Goal: Communication & Community: Answer question/provide support

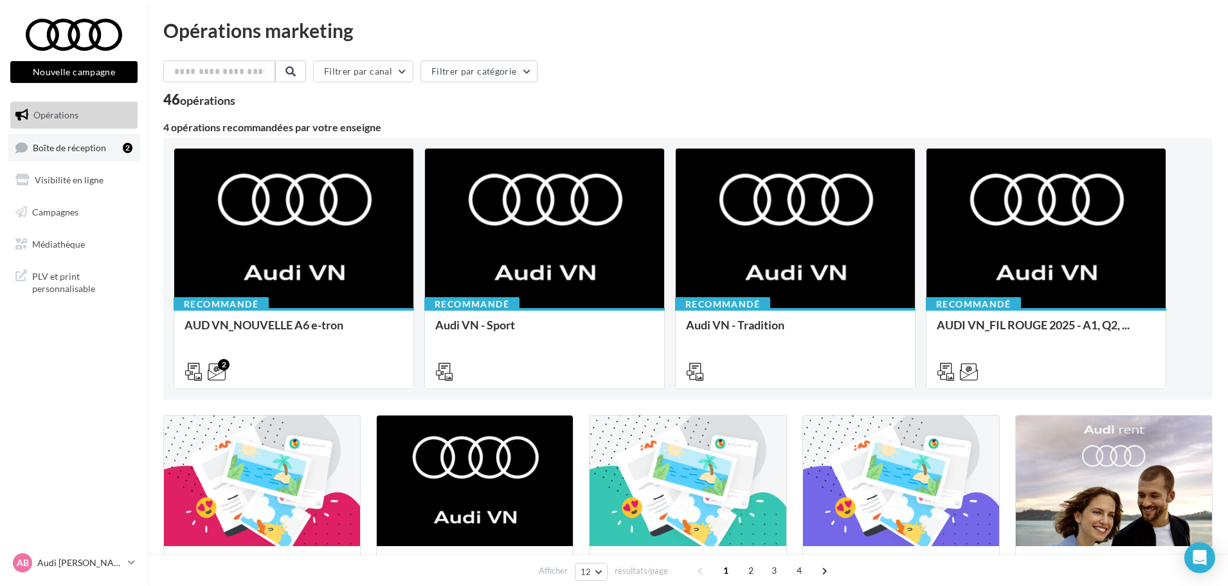
click at [71, 147] on span "Boîte de réception" at bounding box center [69, 146] width 73 height 11
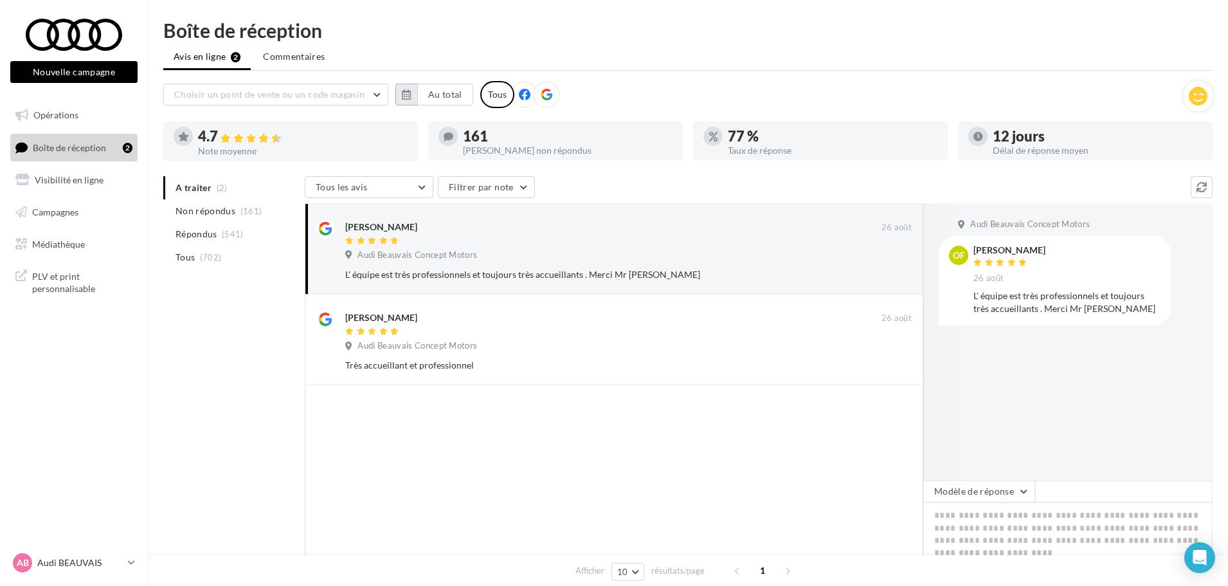
click at [415, 94] on button "button" at bounding box center [407, 95] width 22 height 22
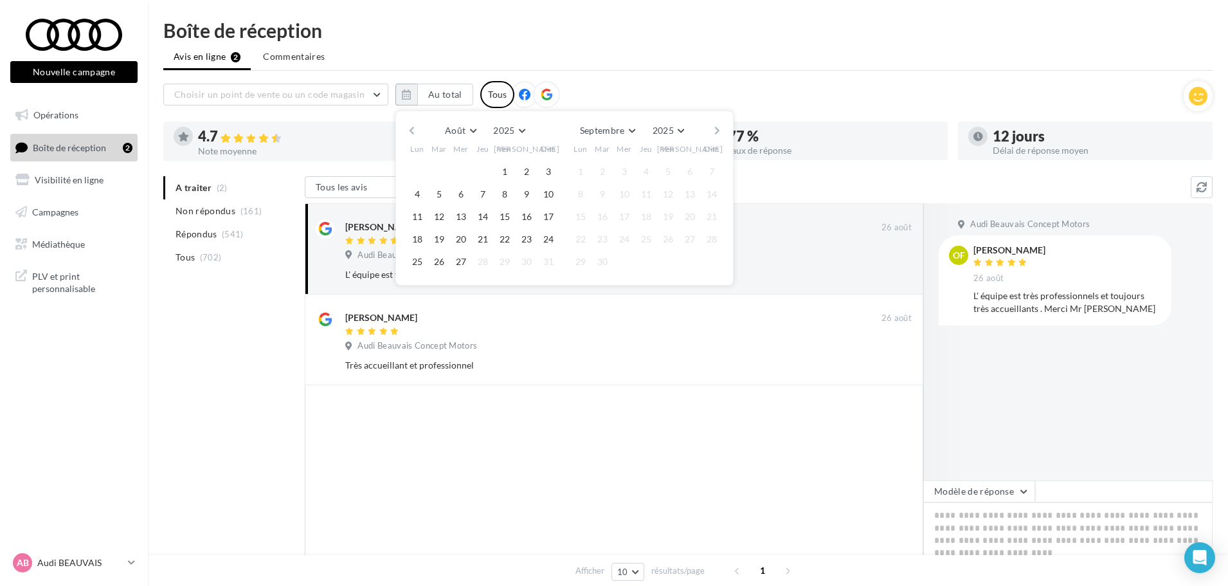
click at [413, 131] on button "button" at bounding box center [411, 131] width 11 height 18
click at [437, 170] on button "1" at bounding box center [439, 171] width 19 height 19
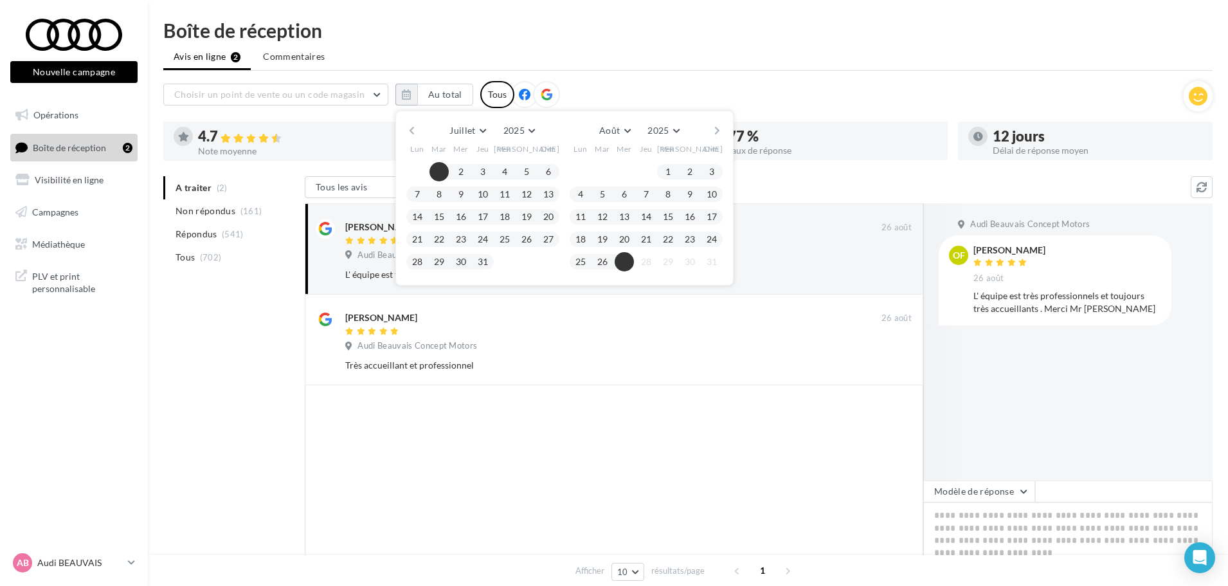
click at [626, 267] on button "27" at bounding box center [624, 261] width 19 height 19
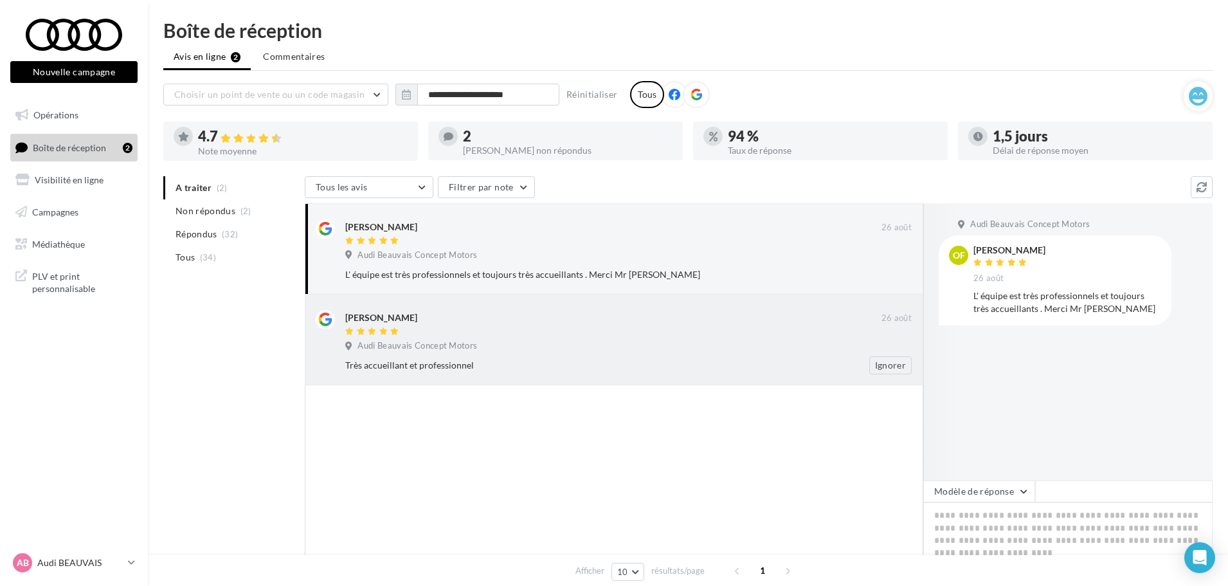
click at [529, 357] on div "Très accueillant et professionnel Ignorer" at bounding box center [633, 365] width 577 height 18
drag, startPoint x: 1111, startPoint y: 294, endPoint x: 975, endPoint y: 249, distance: 143.0
click at [975, 249] on div "[PERSON_NAME] [DATE] [PERSON_NAME] accueillant et professionnel" at bounding box center [1068, 274] width 188 height 56
copy div "[PERSON_NAME] [DATE] Très accueillant et professionnel"
click at [977, 529] on textarea at bounding box center [1067, 542] width 289 height 80
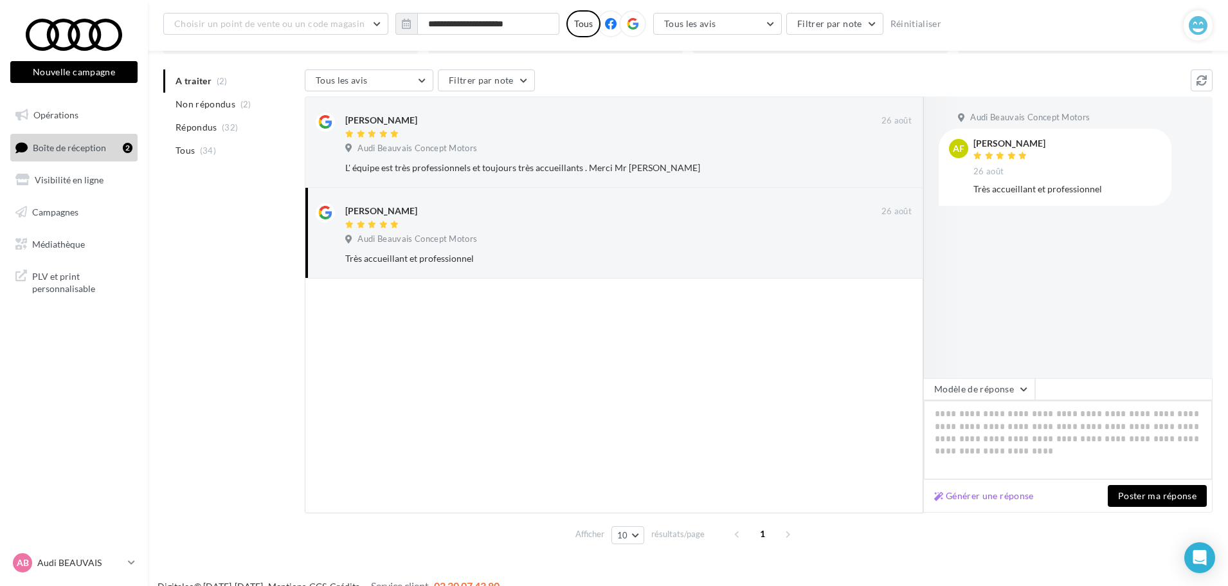
scroll to position [121, 0]
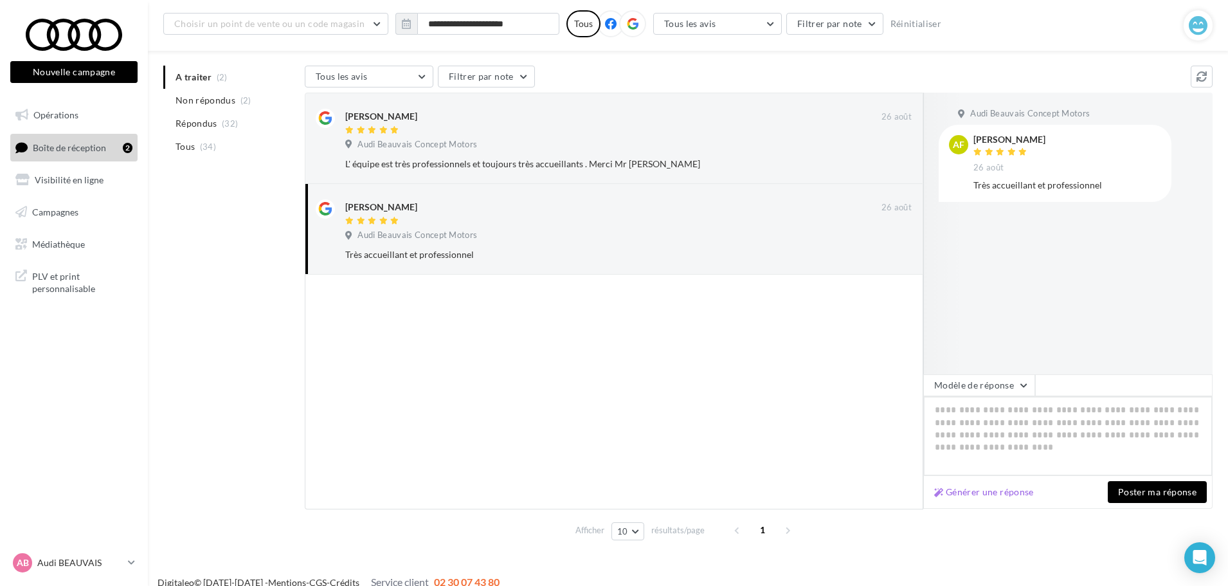
paste textarea "**********"
type textarea "**********"
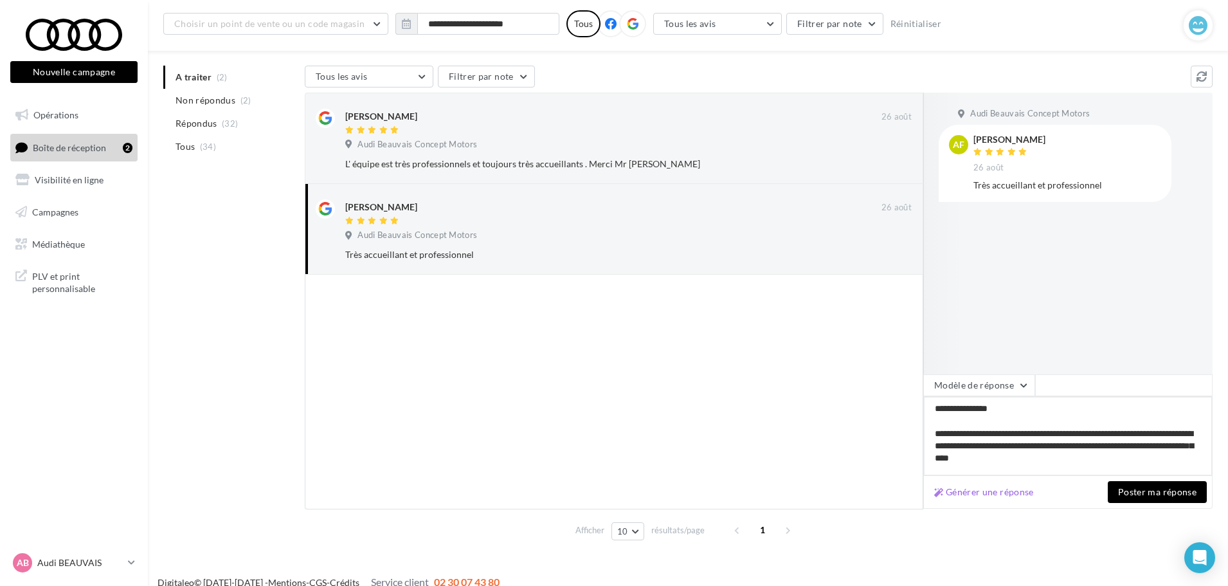
type textarea "**********"
click at [1142, 490] on button "Poster ma réponse" at bounding box center [1157, 492] width 99 height 22
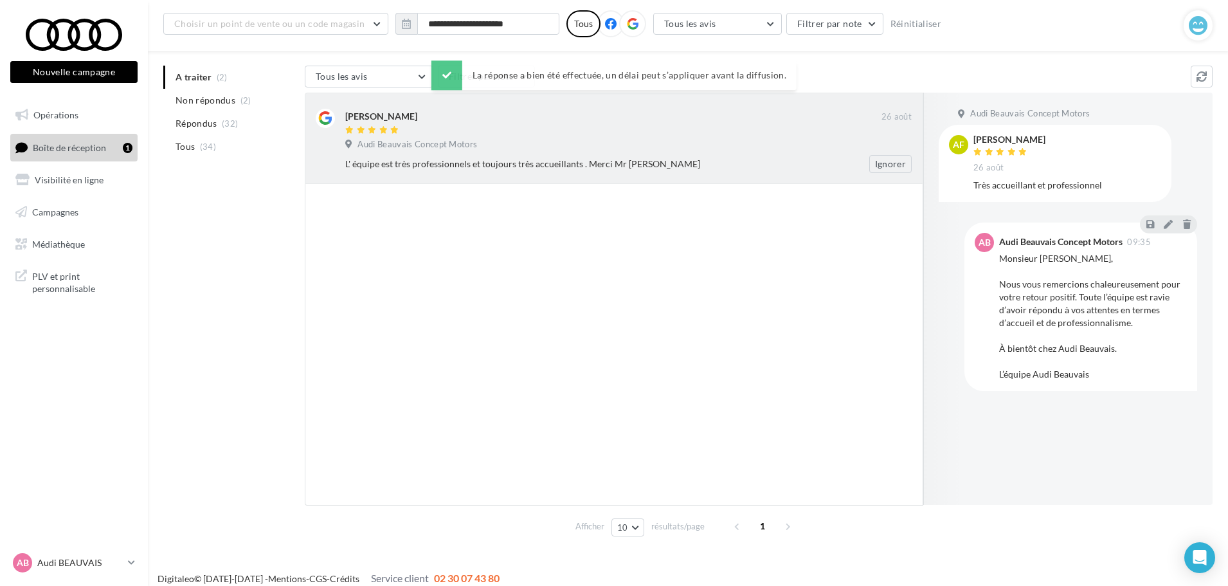
click at [546, 147] on div "Audi Beauvais Concept Motors" at bounding box center [628, 146] width 567 height 14
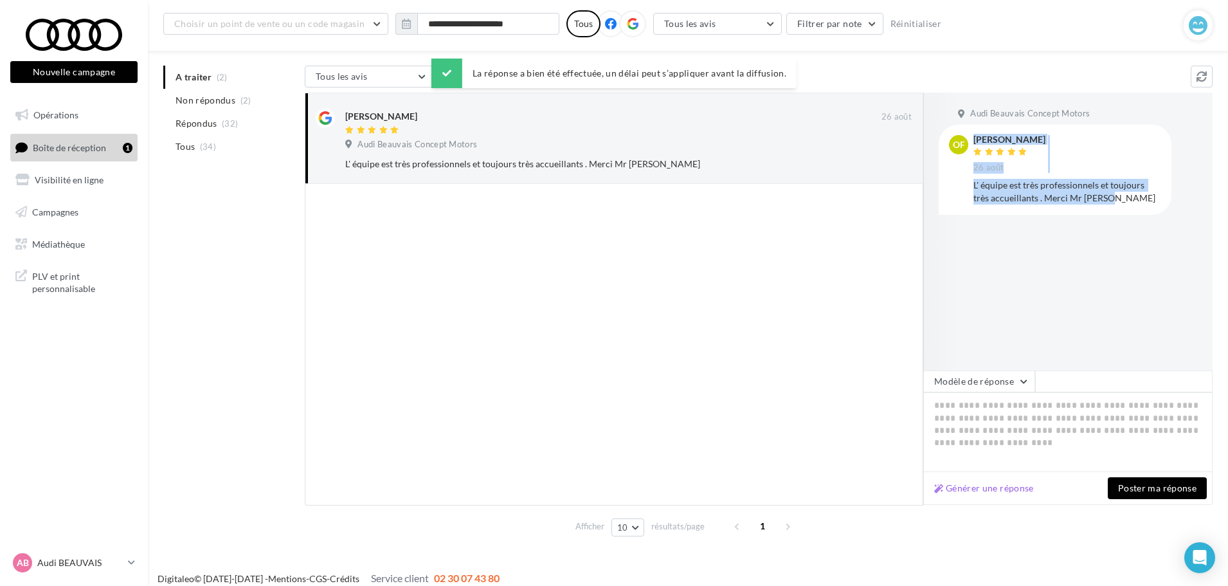
drag, startPoint x: 1107, startPoint y: 194, endPoint x: 970, endPoint y: 138, distance: 148.3
click at [970, 138] on div "of [PERSON_NAME] [DATE] L' équipe est très professionnels et toujours très accu…" at bounding box center [1055, 169] width 212 height 69
copy div "[PERSON_NAME] [DATE] L' équipe est très professionnels et toujours très accueil…"
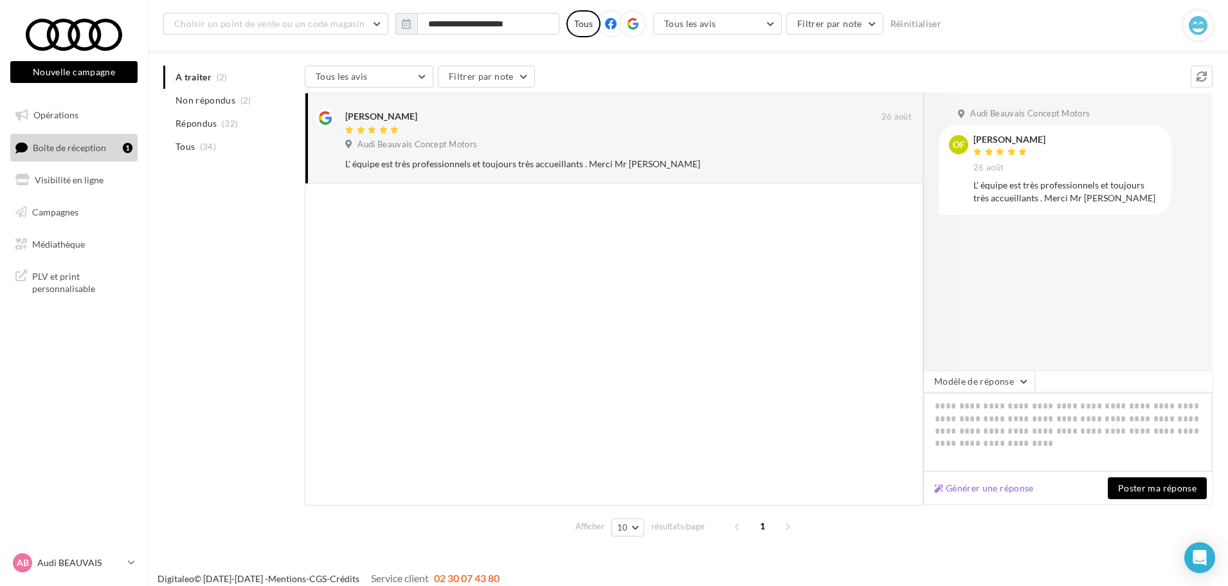
click at [979, 428] on textarea at bounding box center [1067, 432] width 289 height 80
paste textarea "**********"
type textarea "**********"
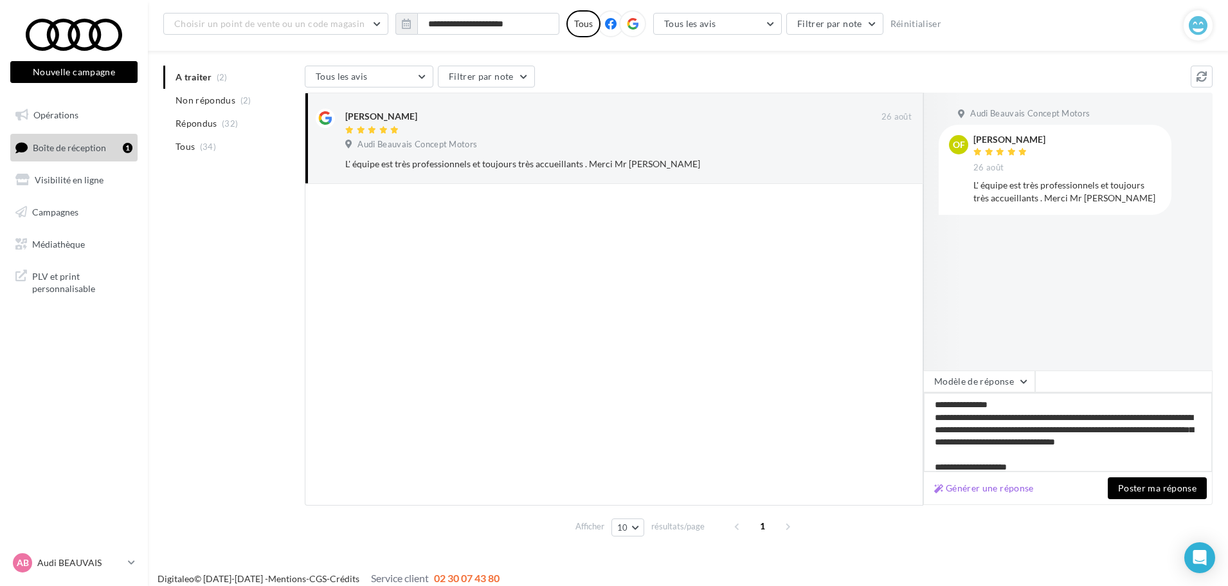
scroll to position [2, 0]
type textarea "**********"
click at [1165, 487] on button "Poster ma réponse" at bounding box center [1157, 488] width 99 height 22
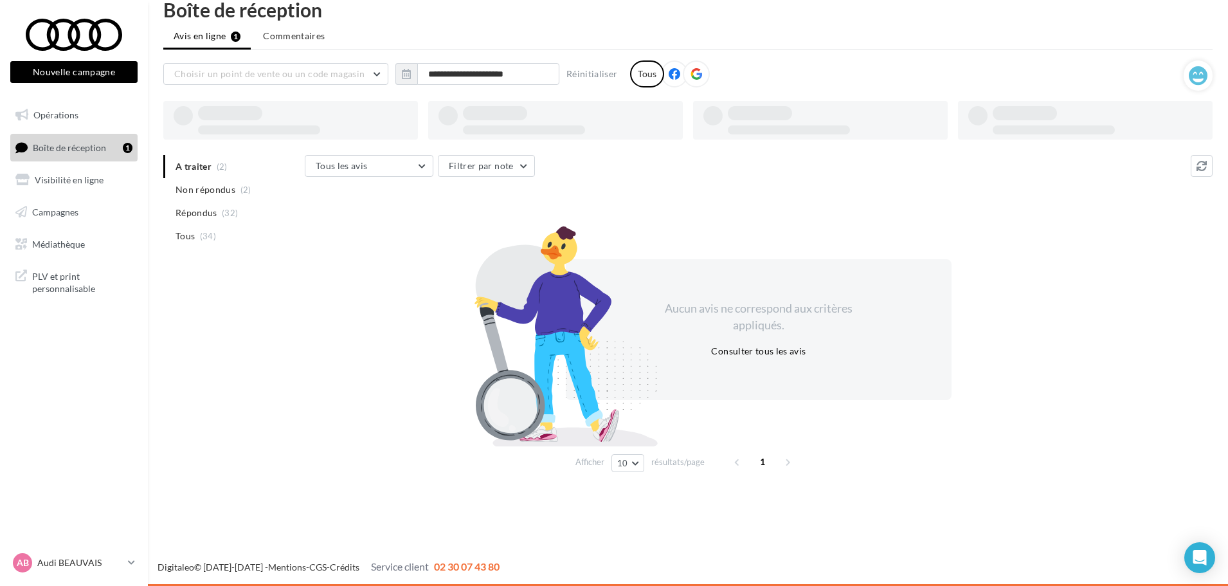
scroll to position [21, 0]
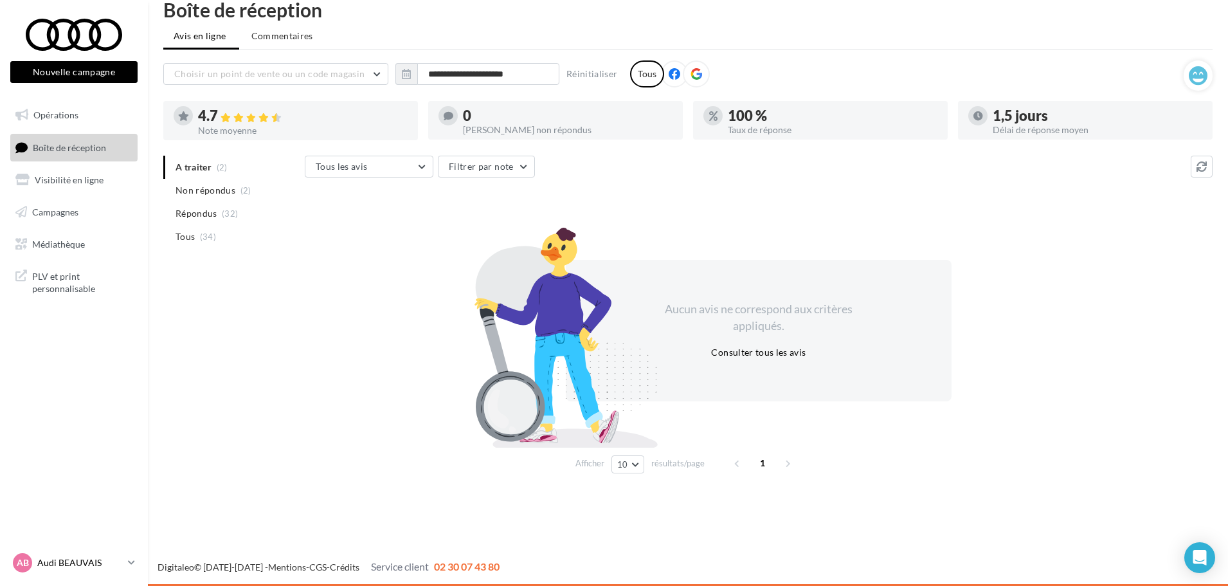
click at [76, 561] on p "Audi BEAUVAIS" at bounding box center [80, 562] width 86 height 13
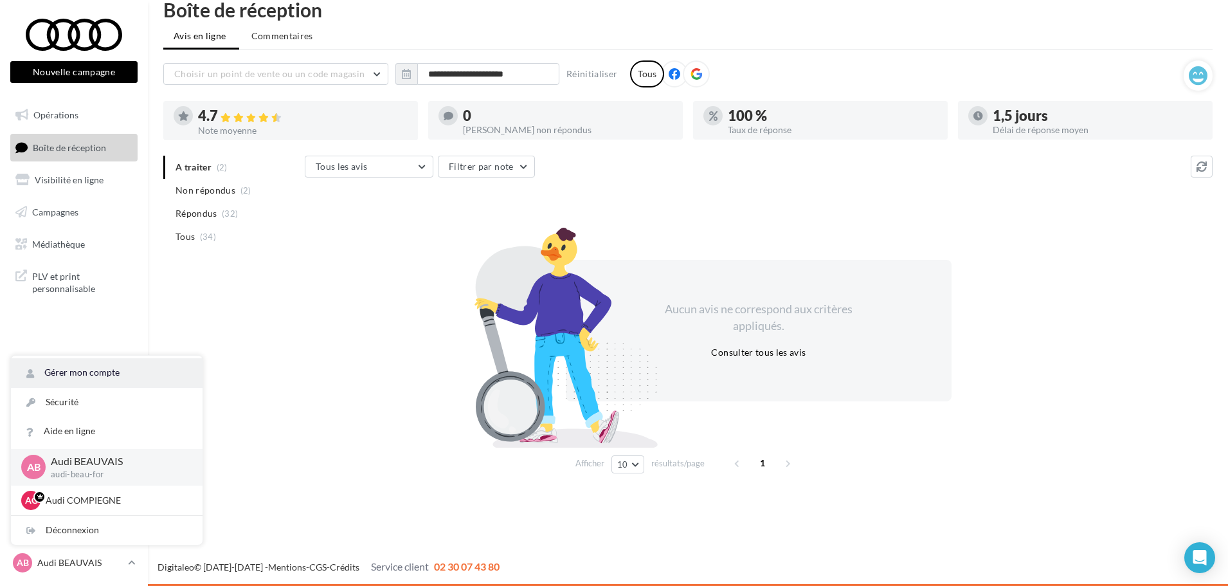
click at [87, 370] on link "Gérer mon compte" at bounding box center [107, 372] width 192 height 29
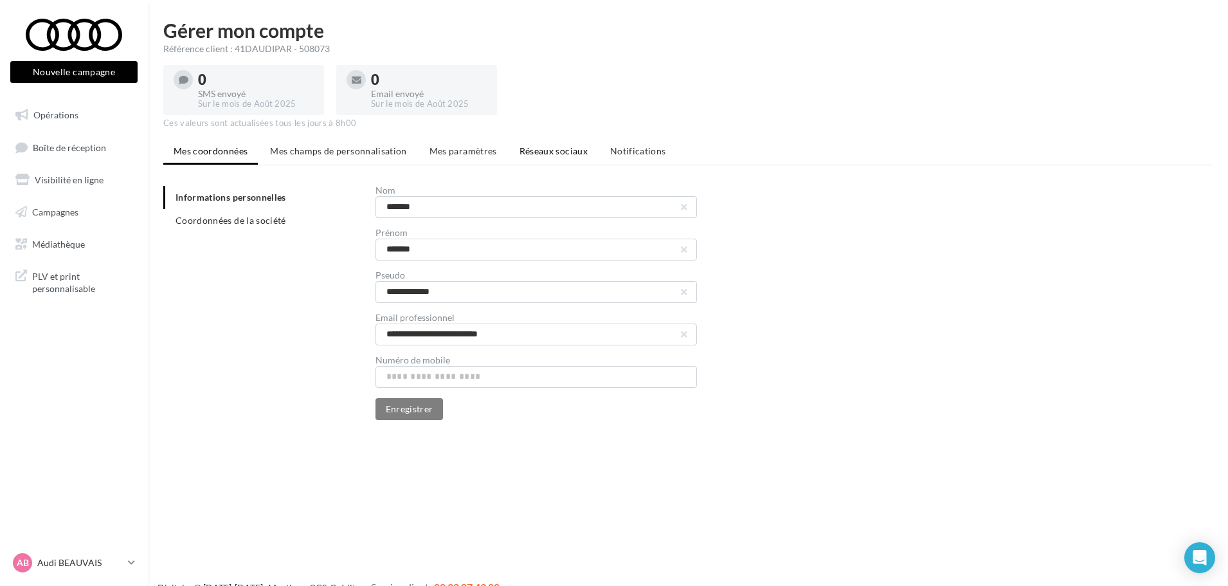
click at [547, 147] on span "Réseaux sociaux" at bounding box center [554, 150] width 68 height 11
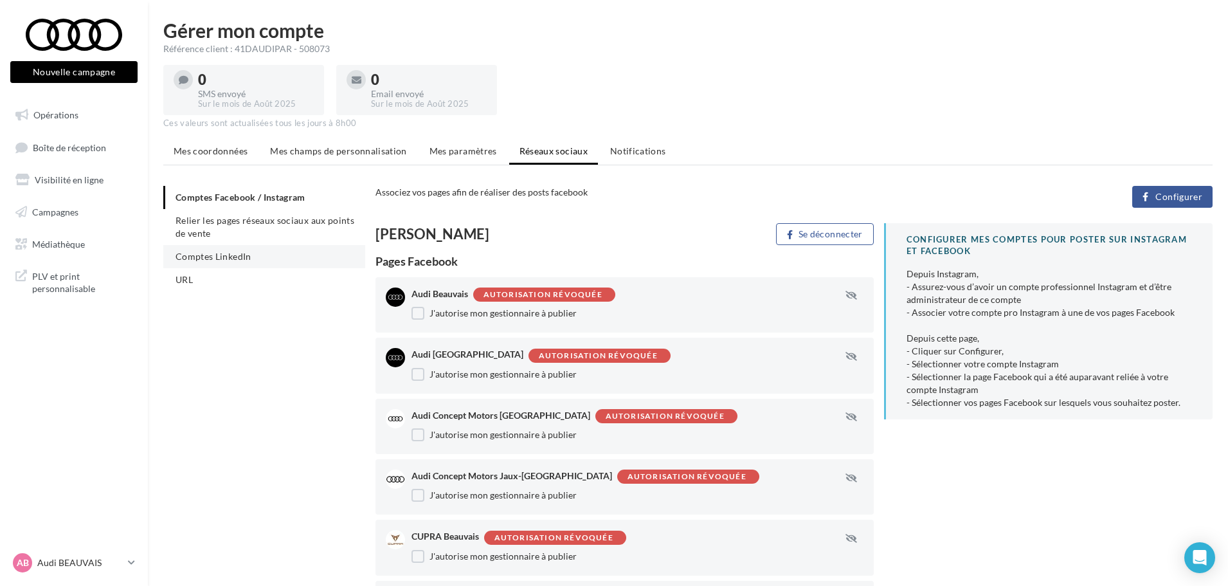
click at [224, 255] on span "Comptes LinkedIn" at bounding box center [214, 256] width 76 height 11
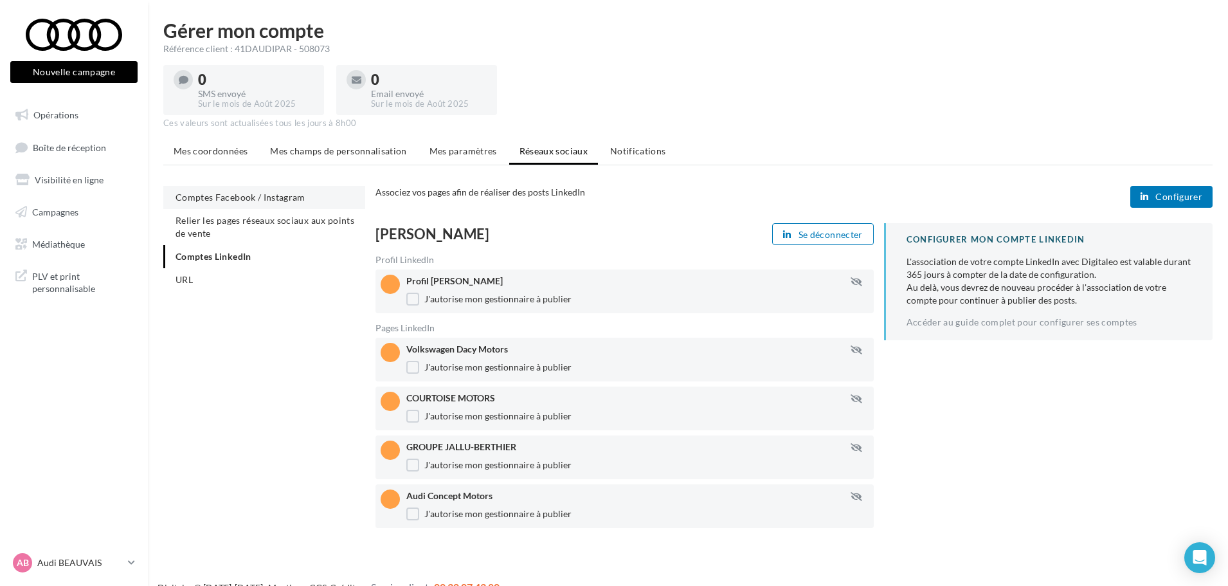
click at [246, 198] on span "Comptes Facebook / Instagram" at bounding box center [241, 197] width 130 height 11
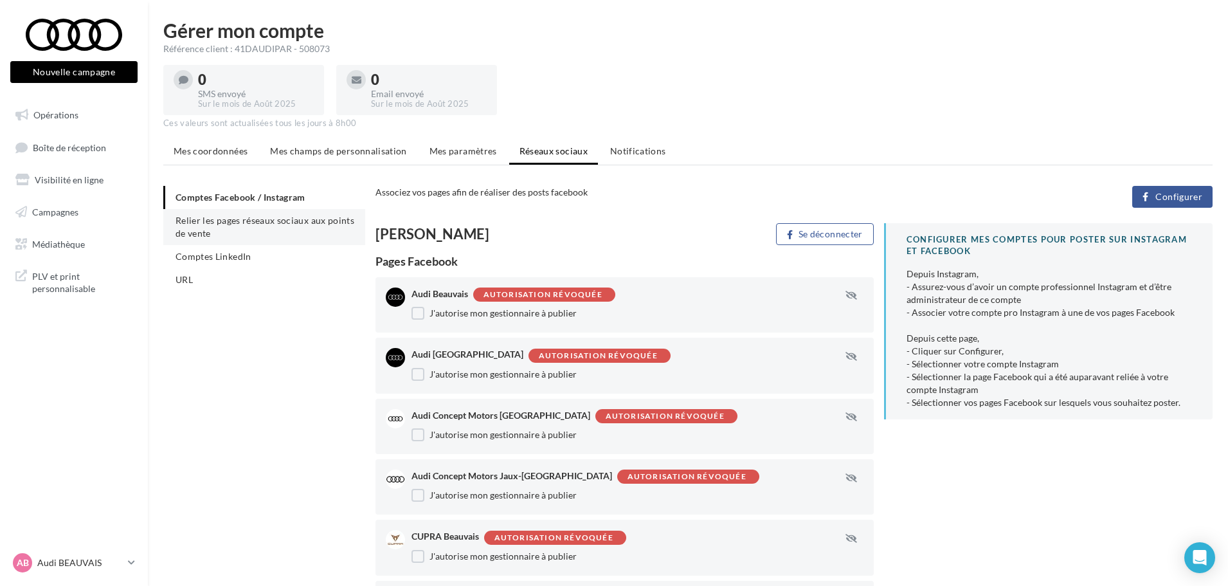
click at [242, 217] on span "Relier les pages réseaux sociaux aux points de vente" at bounding box center [265, 227] width 179 height 24
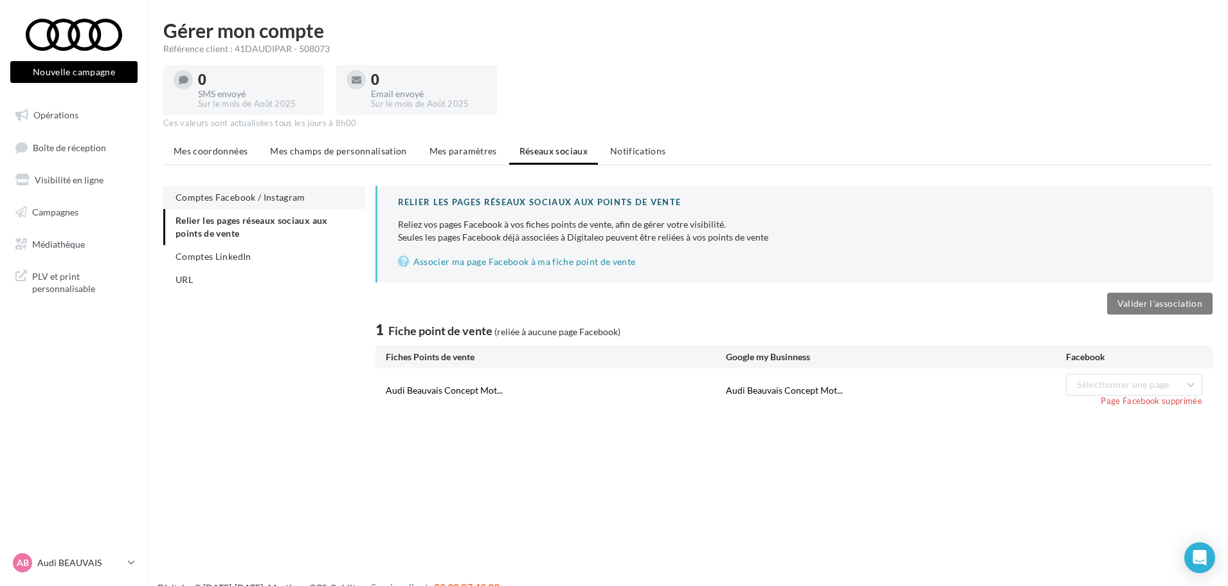
click at [256, 199] on span "Comptes Facebook / Instagram" at bounding box center [241, 197] width 130 height 11
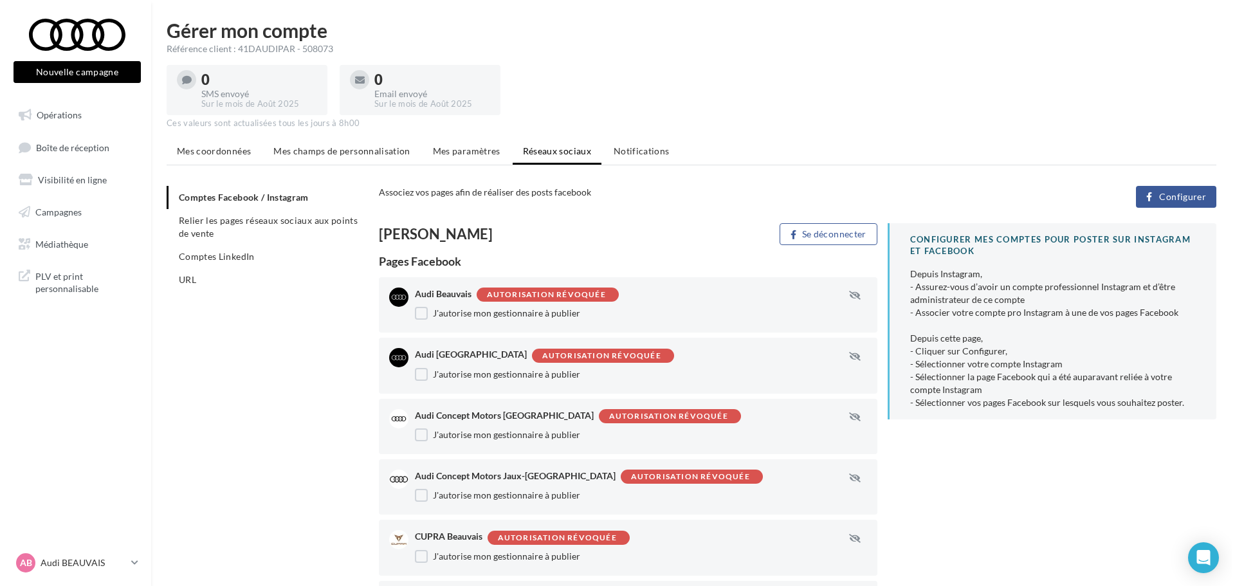
scroll to position [64, 0]
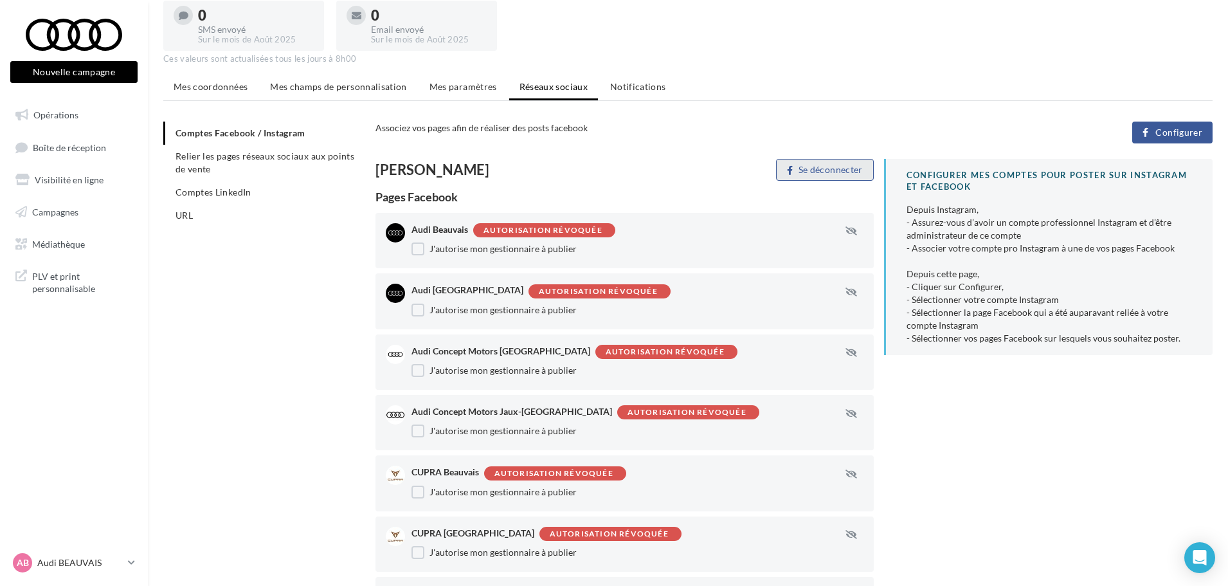
click at [805, 168] on button "Se déconnecter" at bounding box center [824, 170] width 97 height 22
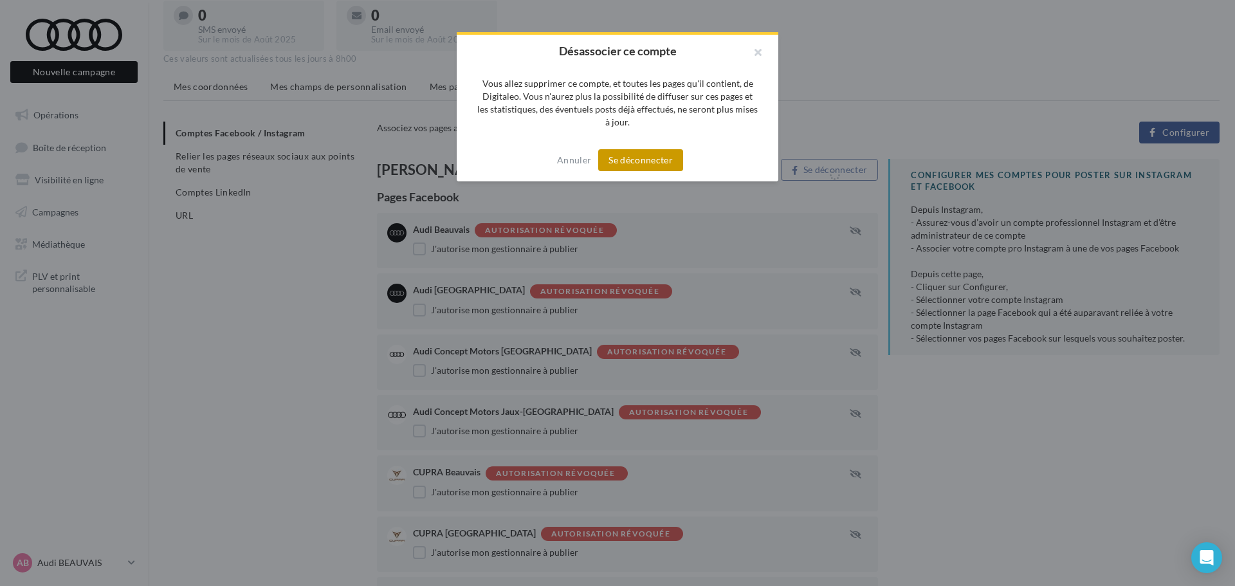
click at [651, 163] on button "Se déconnecter" at bounding box center [640, 160] width 85 height 22
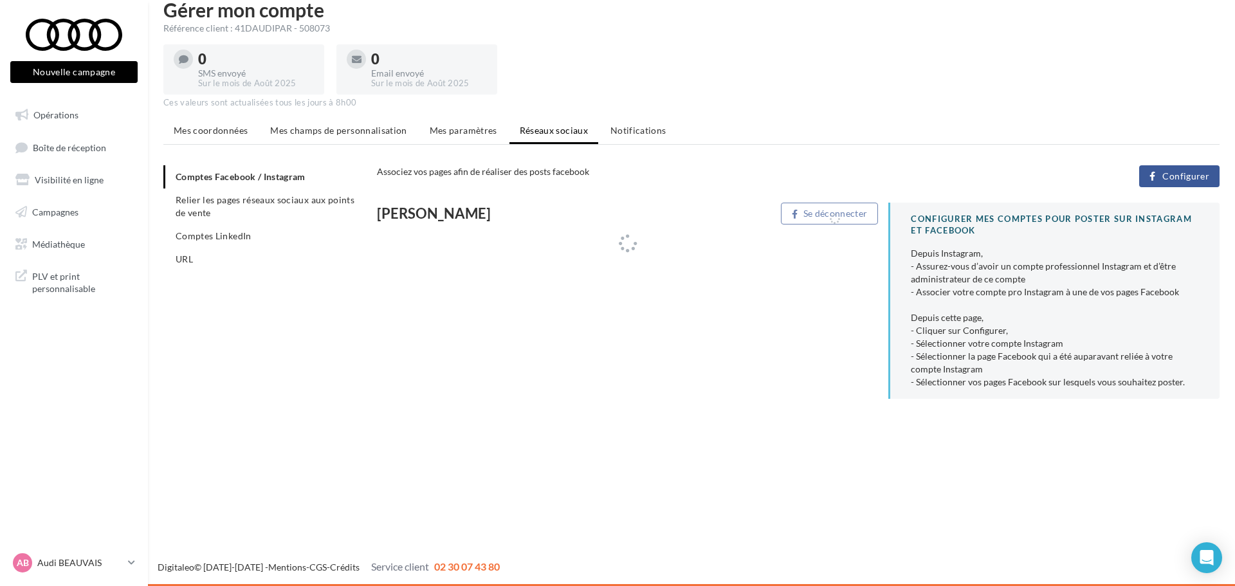
scroll to position [21, 0]
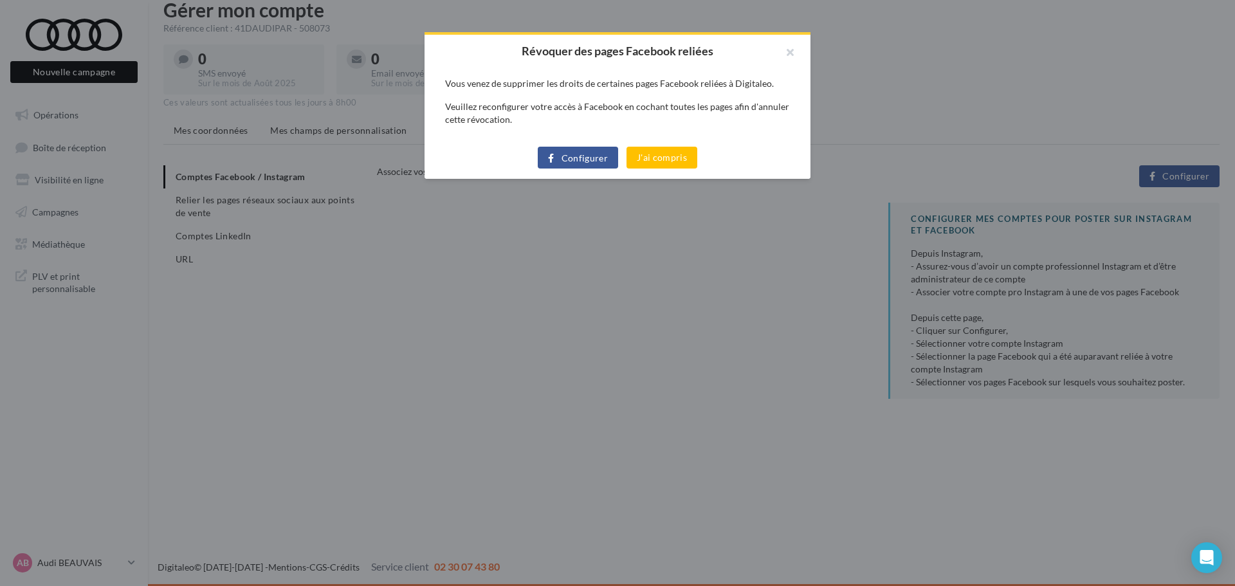
click at [565, 157] on span "Configurer" at bounding box center [584, 158] width 47 height 10
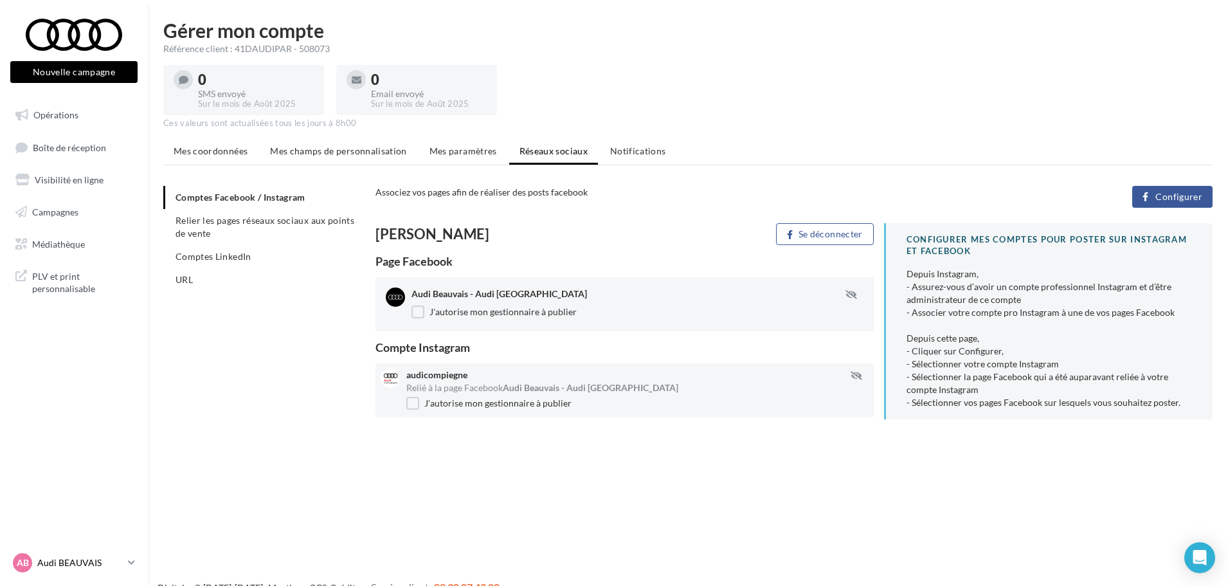
click at [57, 567] on p "Audi BEAUVAIS" at bounding box center [80, 562] width 86 height 13
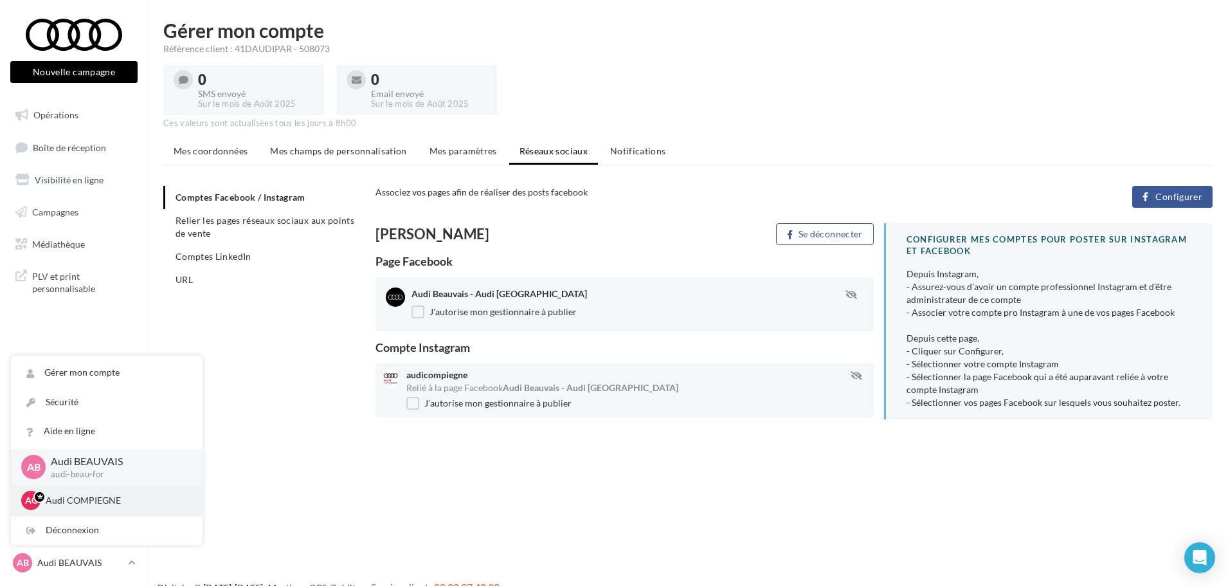
click at [77, 498] on p "Audi COMPIEGNE" at bounding box center [116, 500] width 141 height 13
